Goal: Information Seeking & Learning: Learn about a topic

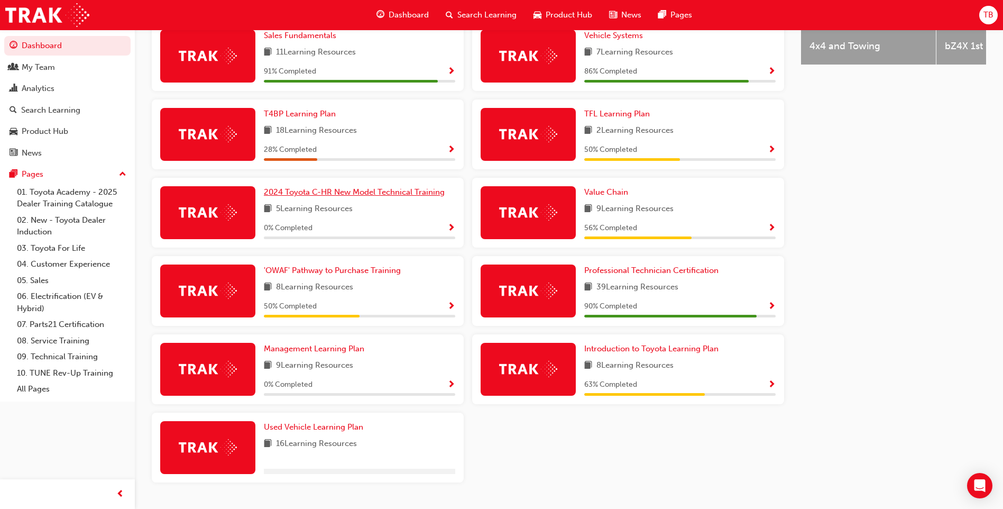
scroll to position [518, 0]
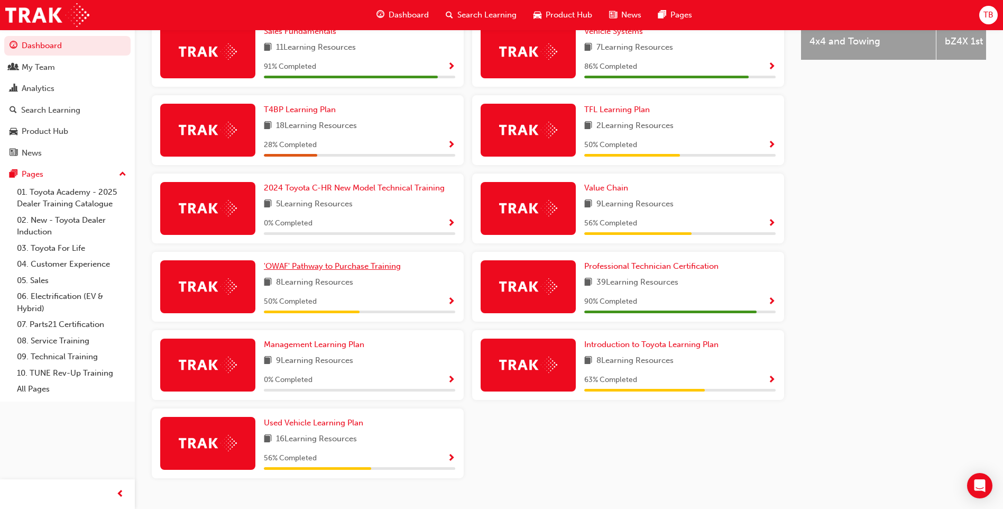
click at [372, 261] on span "'OWAF' Pathway to Purchase Training" at bounding box center [332, 266] width 137 height 10
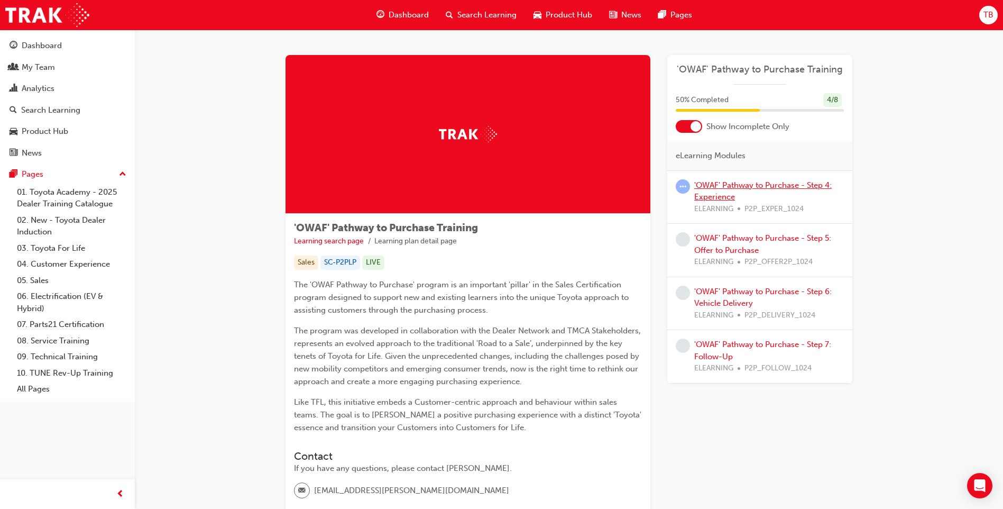
click at [763, 188] on link "'OWAF' Pathway to Purchase - Step 4: Experience" at bounding box center [764, 191] width 138 height 22
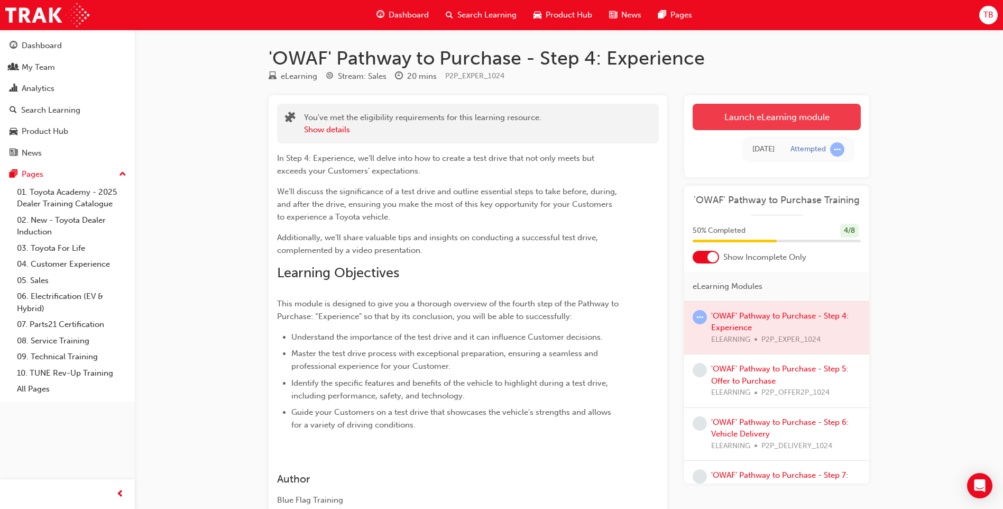
click at [765, 115] on link "Launch eLearning module" at bounding box center [777, 117] width 168 height 26
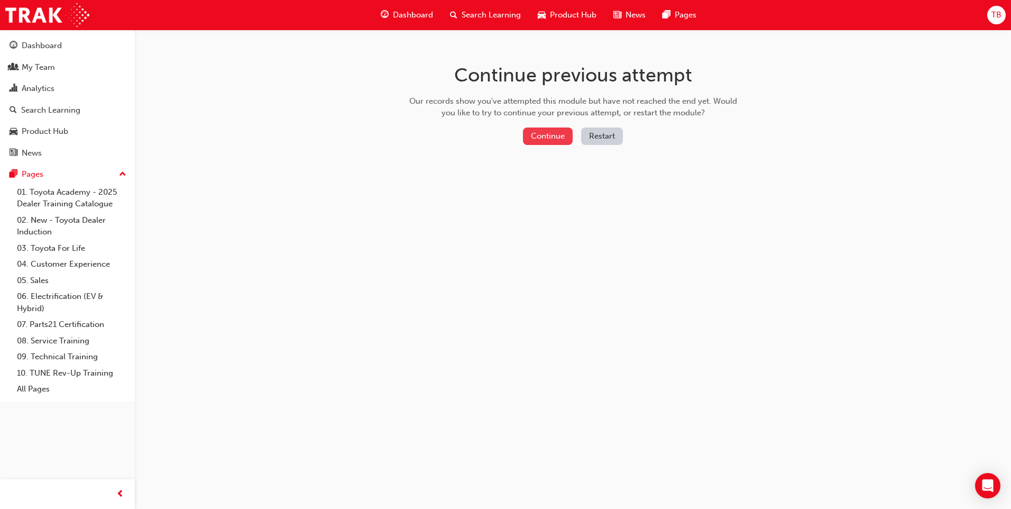
click at [543, 138] on button "Continue" at bounding box center [548, 135] width 50 height 17
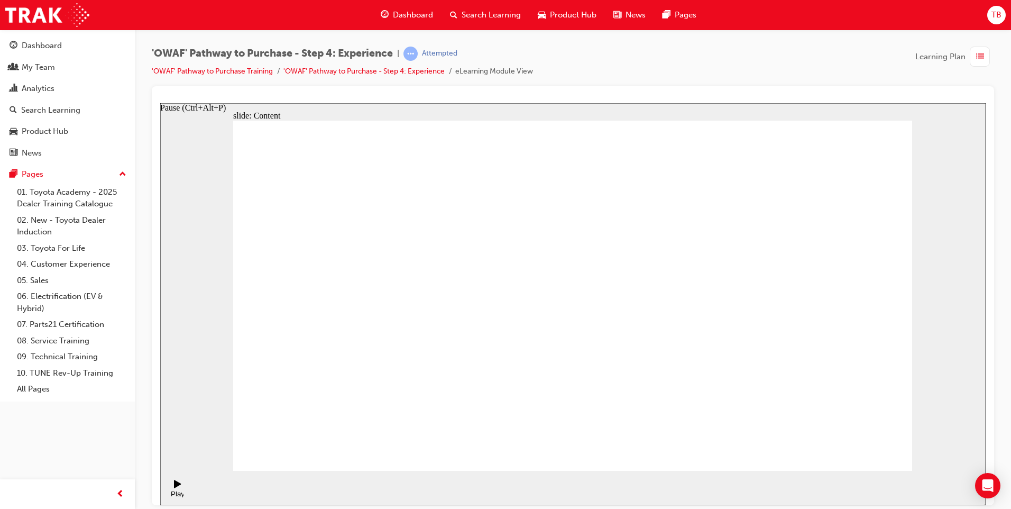
click at [172, 489] on div "Play (Ctrl+Alt+P)" at bounding box center [178, 497] width 18 height 16
click at [418, 56] on span "learningRecordVerb_ATTEMPT-icon" at bounding box center [411, 54] width 14 height 14
click at [171, 489] on div "Play (Ctrl+Alt+P)" at bounding box center [178, 497] width 18 height 16
click at [362, 68] on link "'OWAF' Pathway to Purchase - Step 4: Experience" at bounding box center [364, 71] width 161 height 9
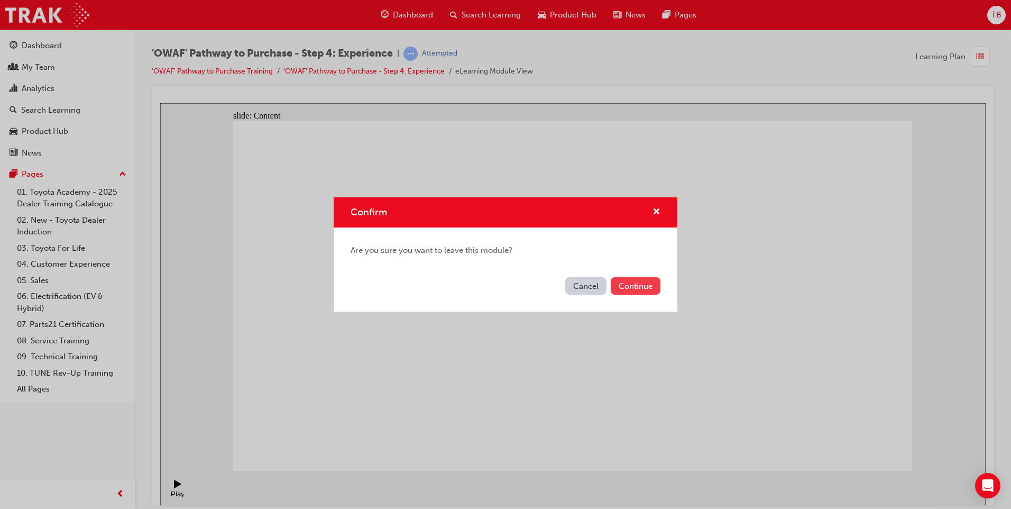
click at [655, 290] on button "Continue" at bounding box center [636, 285] width 50 height 17
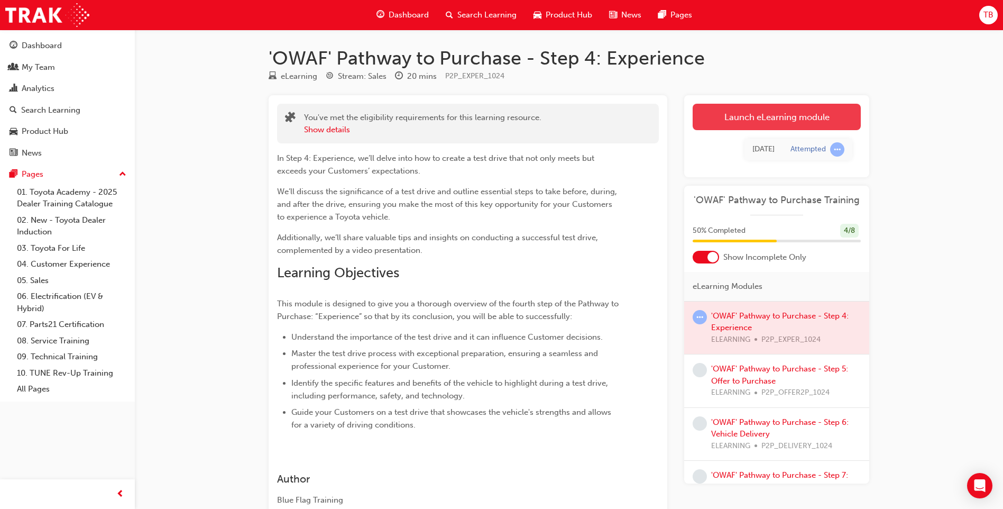
click at [760, 121] on link "Launch eLearning module" at bounding box center [777, 117] width 168 height 26
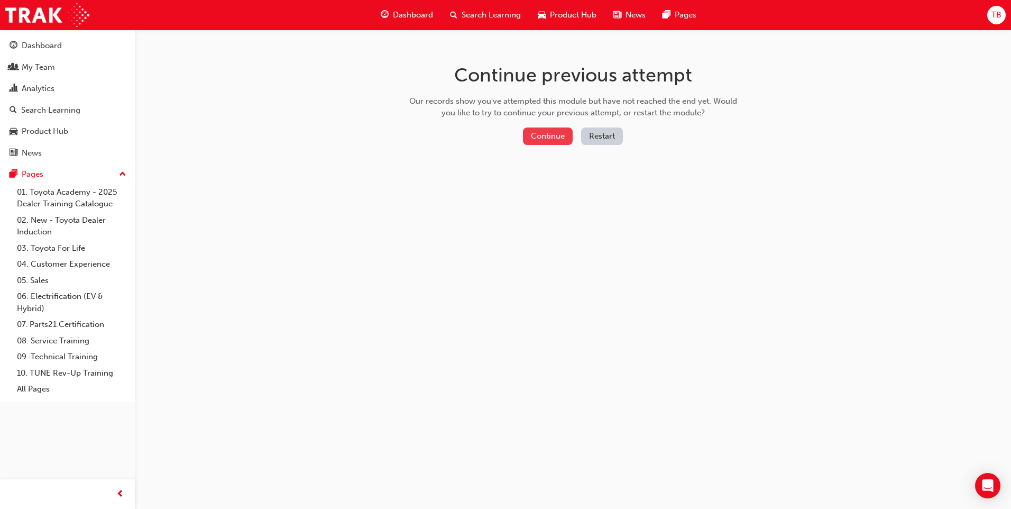
click at [552, 141] on button "Continue" at bounding box center [548, 135] width 50 height 17
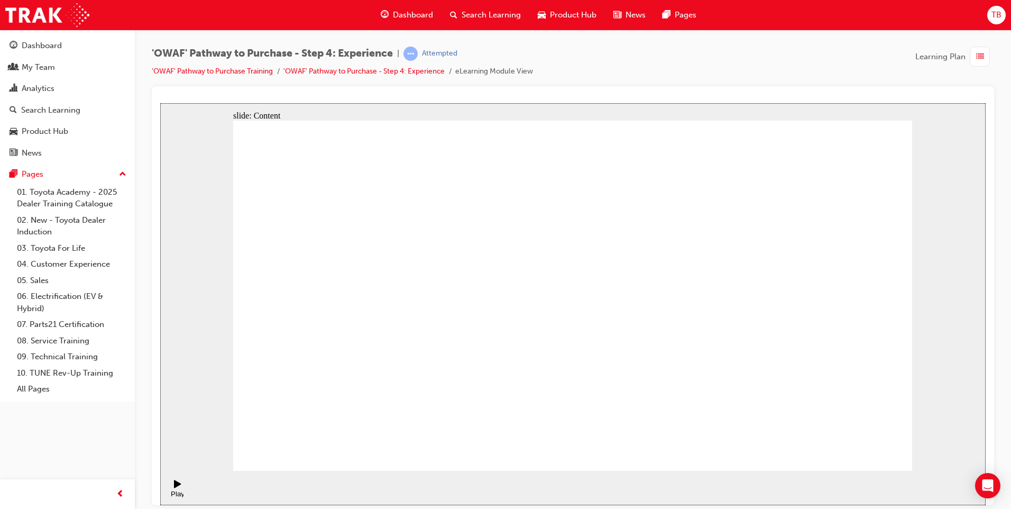
drag, startPoint x: 315, startPoint y: 362, endPoint x: 319, endPoint y: 358, distance: 5.6
drag, startPoint x: 381, startPoint y: 350, endPoint x: 431, endPoint y: 351, distance: 49.7
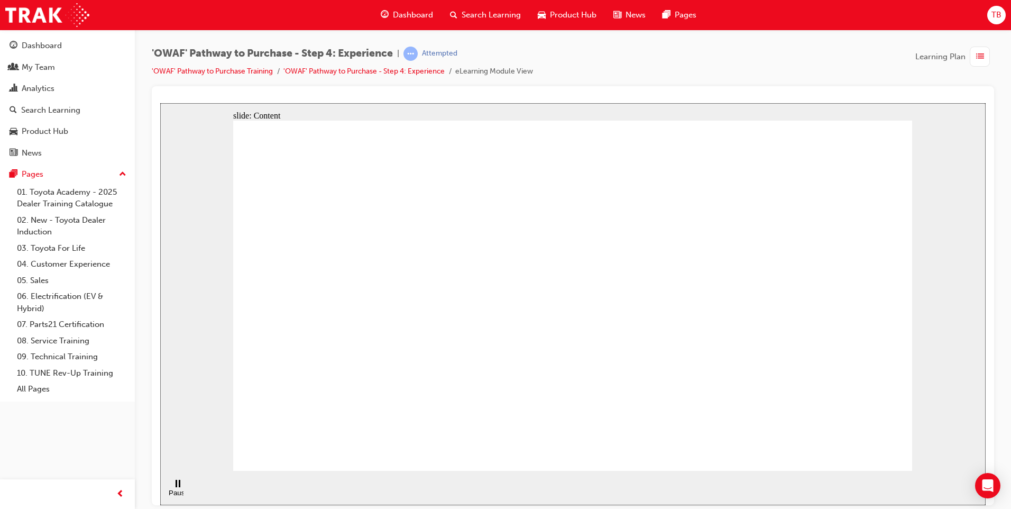
drag, startPoint x: 880, startPoint y: 454, endPoint x: 861, endPoint y: 444, distance: 21.3
